Goal: Task Accomplishment & Management: Use online tool/utility

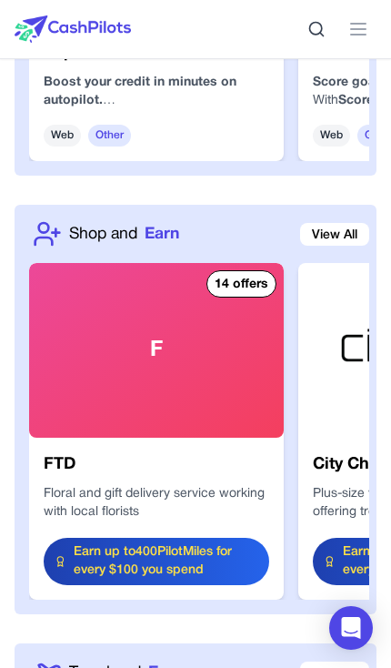
scroll to position [2401, 0]
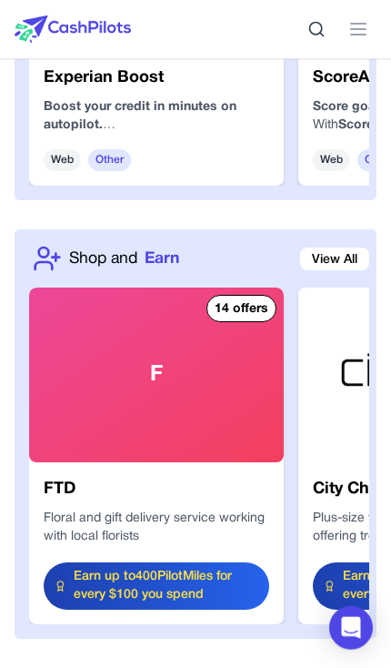
click at [350, 257] on link "View All" at bounding box center [334, 259] width 69 height 23
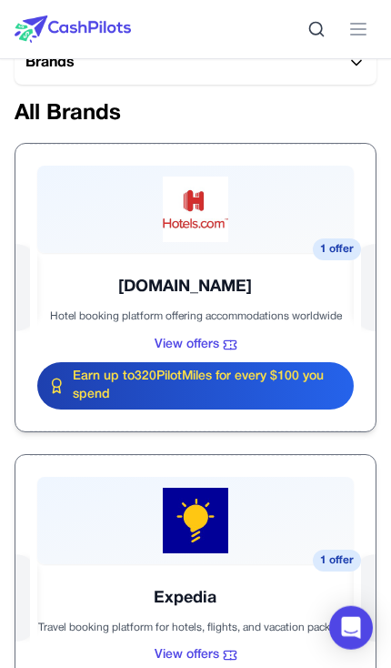
scroll to position [516, 0]
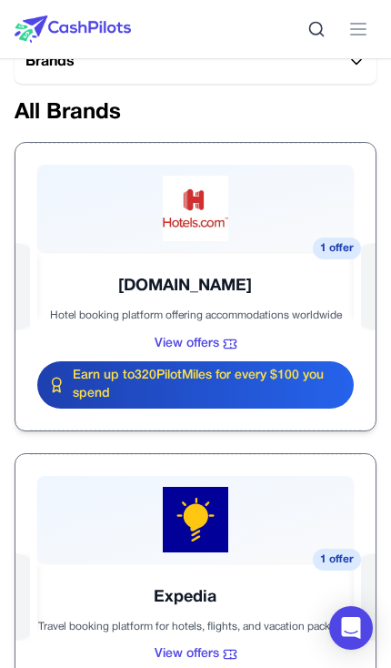
click at [193, 283] on div at bounding box center [195, 287] width 360 height 288
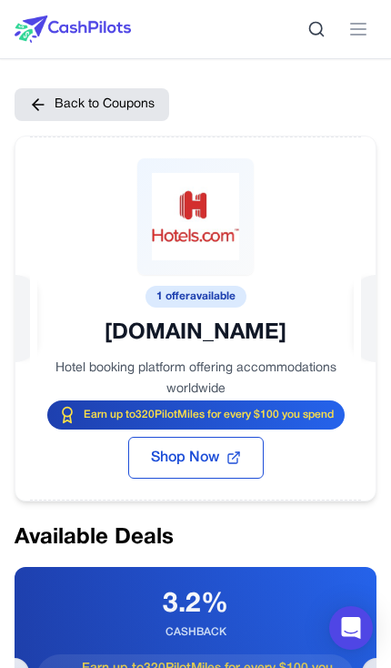
click at [136, 105] on button "Back to Coupons" at bounding box center [92, 104] width 155 height 33
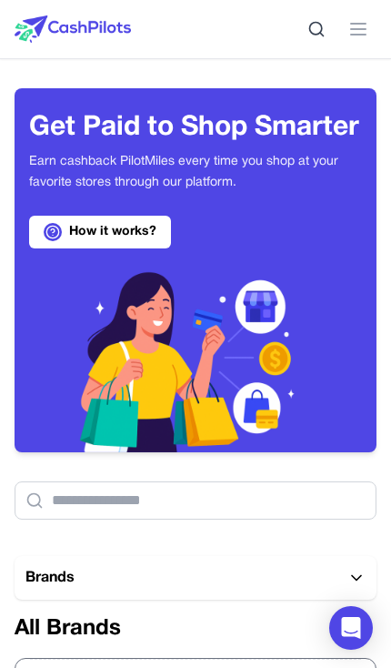
click at [360, 11] on button at bounding box center [358, 29] width 36 height 36
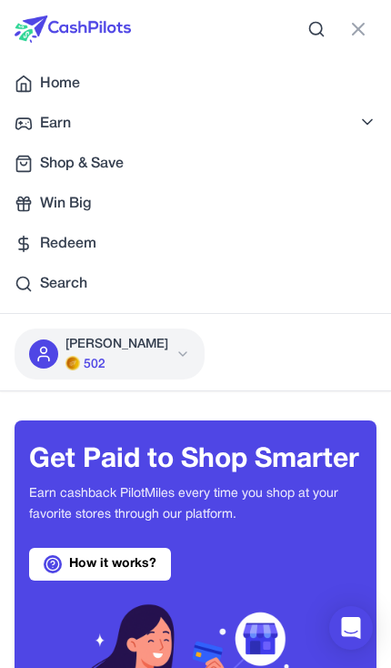
click at [166, 83] on div "Home" at bounding box center [196, 84] width 362 height 22
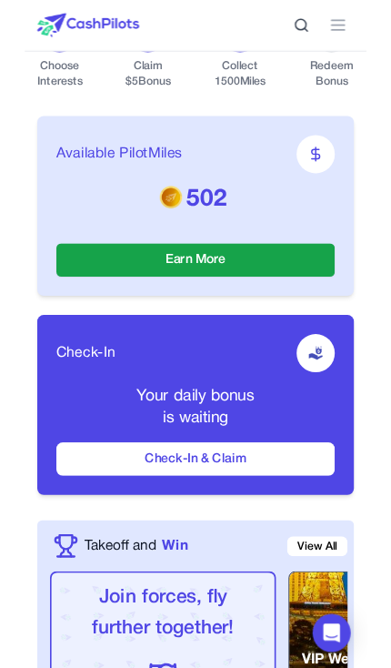
scroll to position [474, 0]
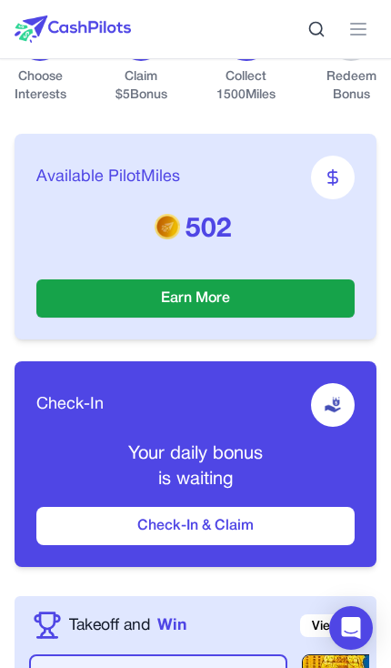
click at [267, 529] on button "Check-In & Claim" at bounding box center [195, 526] width 319 height 38
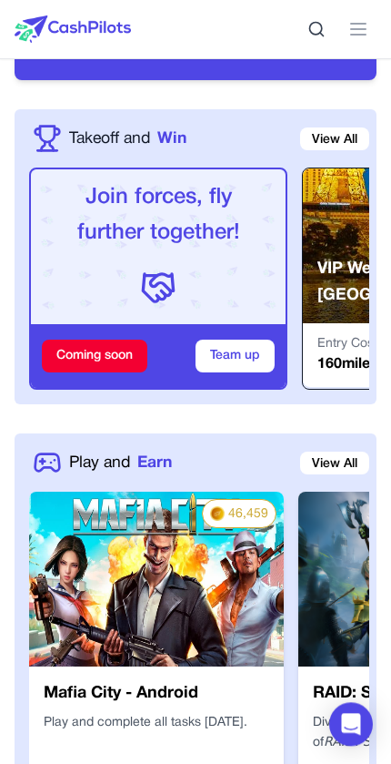
scroll to position [959, 0]
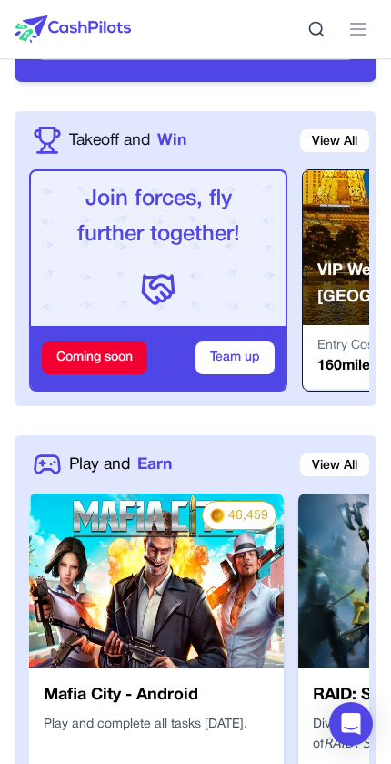
click at [133, 446] on div "Play and Earn View All 46,459 Mafia City - Android Play and complete all tasks …" at bounding box center [196, 627] width 362 height 384
click at [147, 461] on span "Earn" at bounding box center [154, 464] width 35 height 24
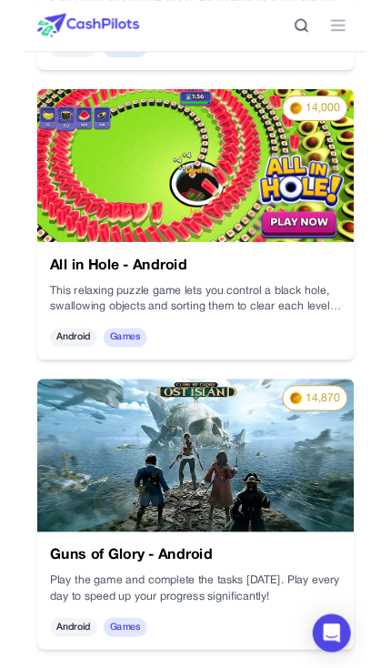
scroll to position [4196, 0]
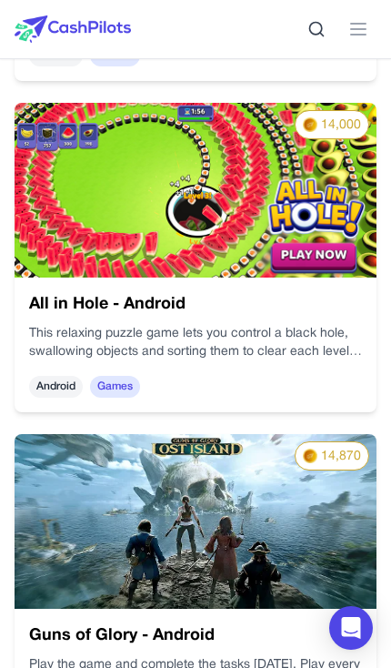
click at [106, 4] on div at bounding box center [73, 29] width 117 height 58
click at [119, 38] on img at bounding box center [73, 28] width 117 height 27
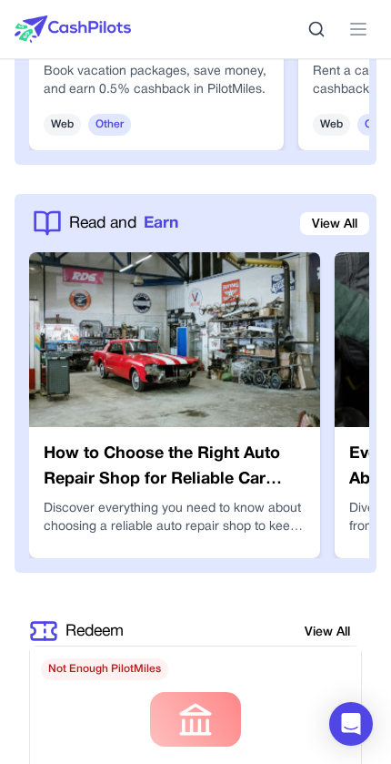
scroll to position [3314, 0]
